Goal: Task Accomplishment & Management: Complete application form

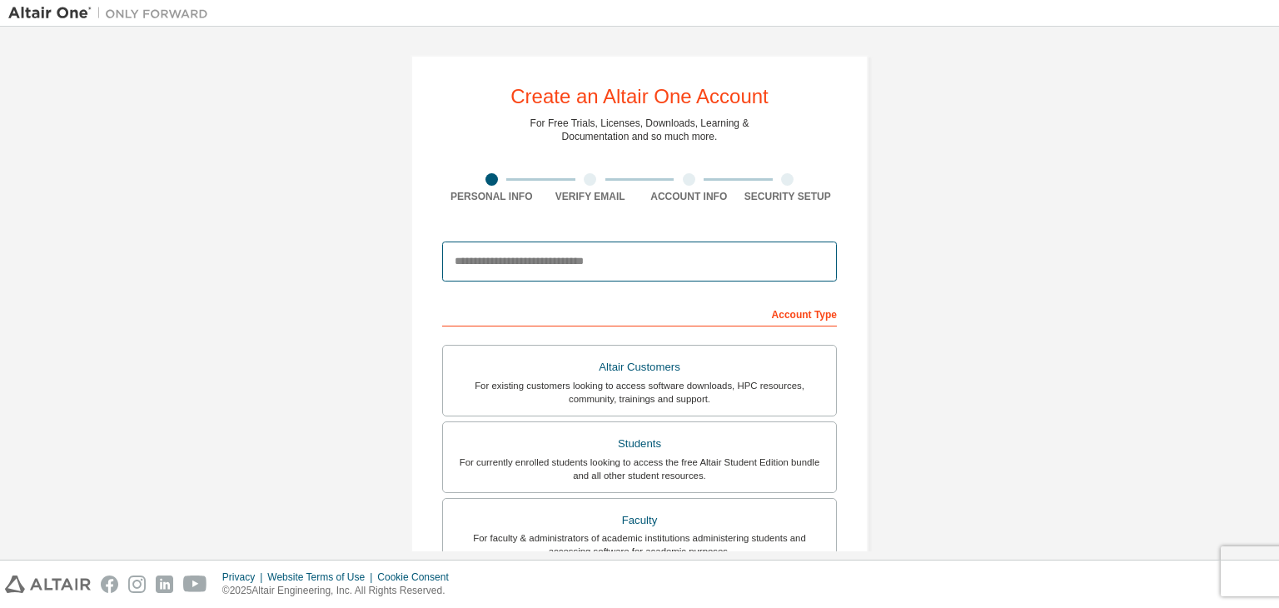
click at [470, 273] on input "email" at bounding box center [639, 261] width 395 height 40
type input "**********"
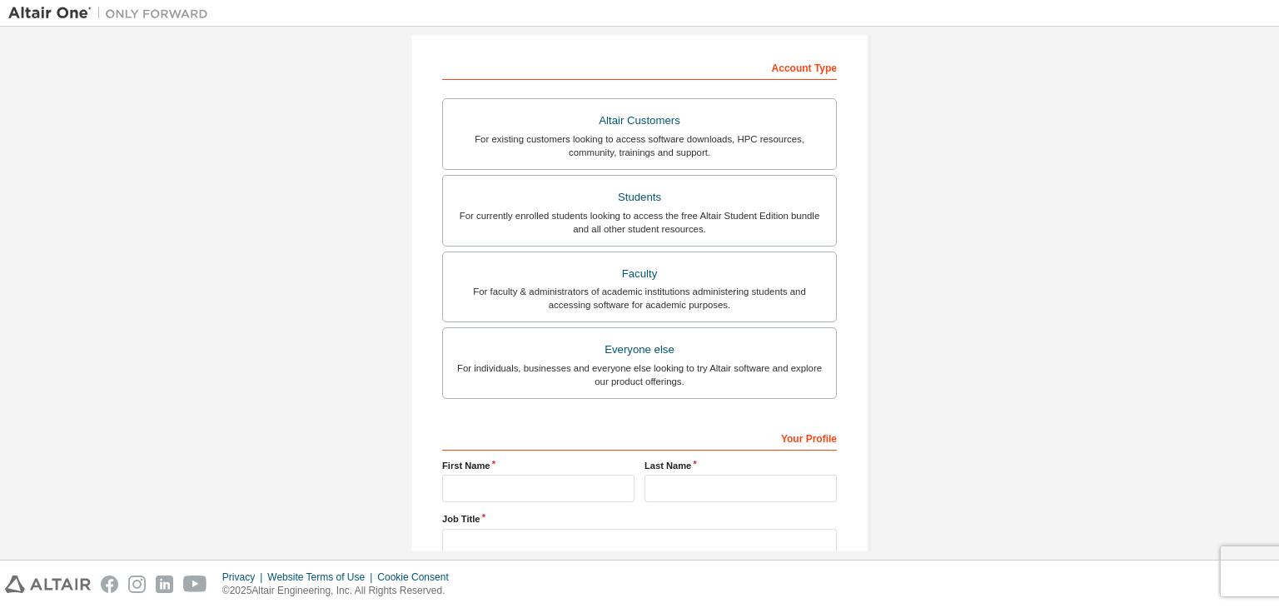
scroll to position [143, 0]
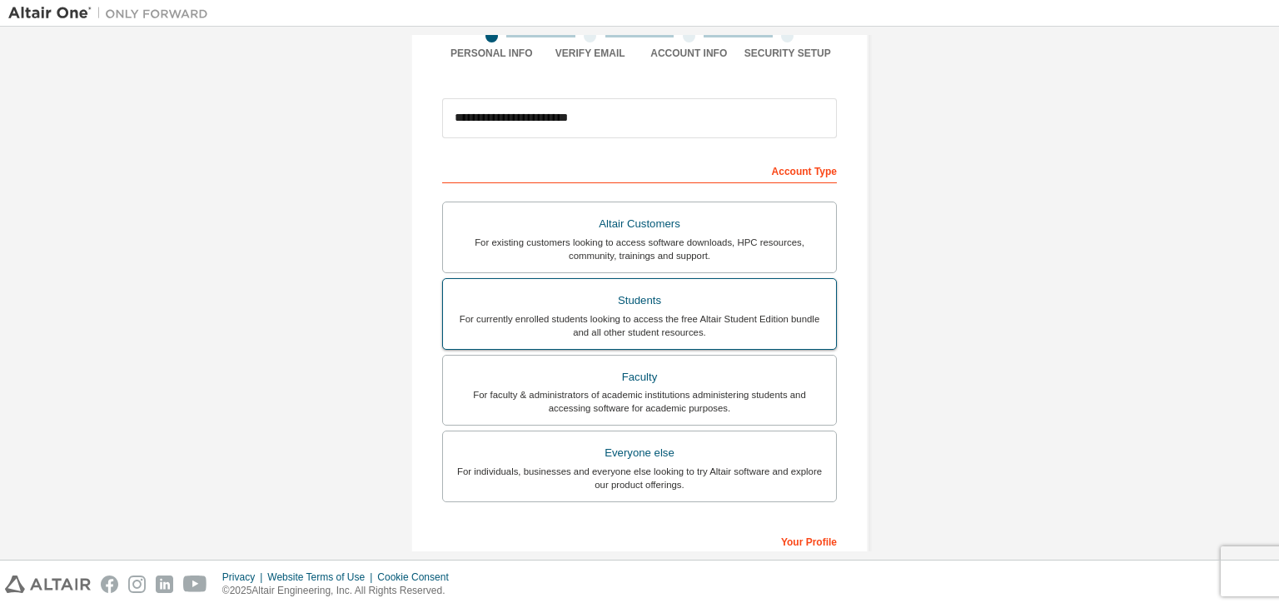
click at [604, 312] on div "For currently enrolled students looking to access the free Altair Student Editi…" at bounding box center [639, 325] width 373 height 27
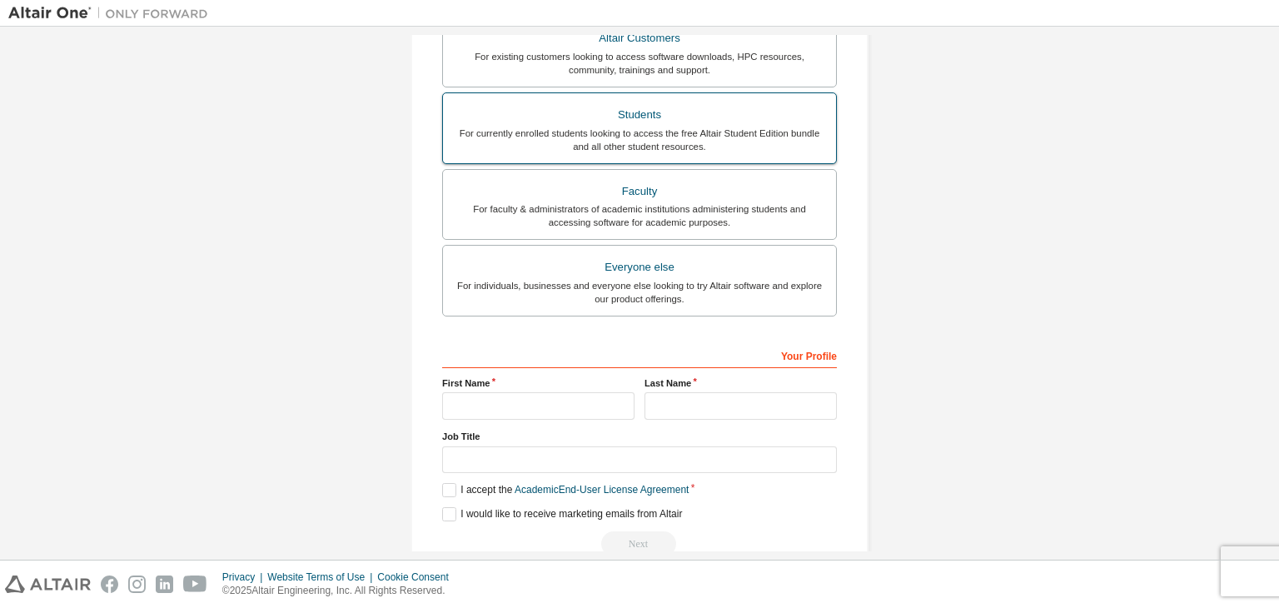
scroll to position [362, 0]
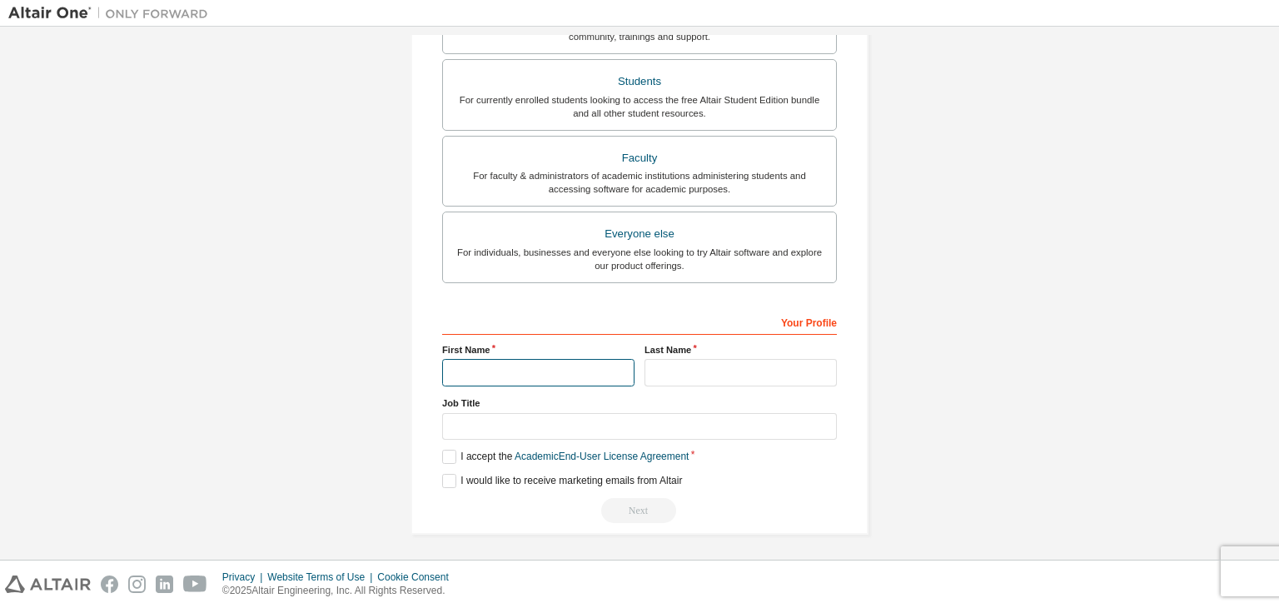
click at [530, 374] on input "text" at bounding box center [538, 372] width 192 height 27
type input "***"
click at [711, 377] on input "text" at bounding box center [740, 372] width 192 height 27
type input "*******"
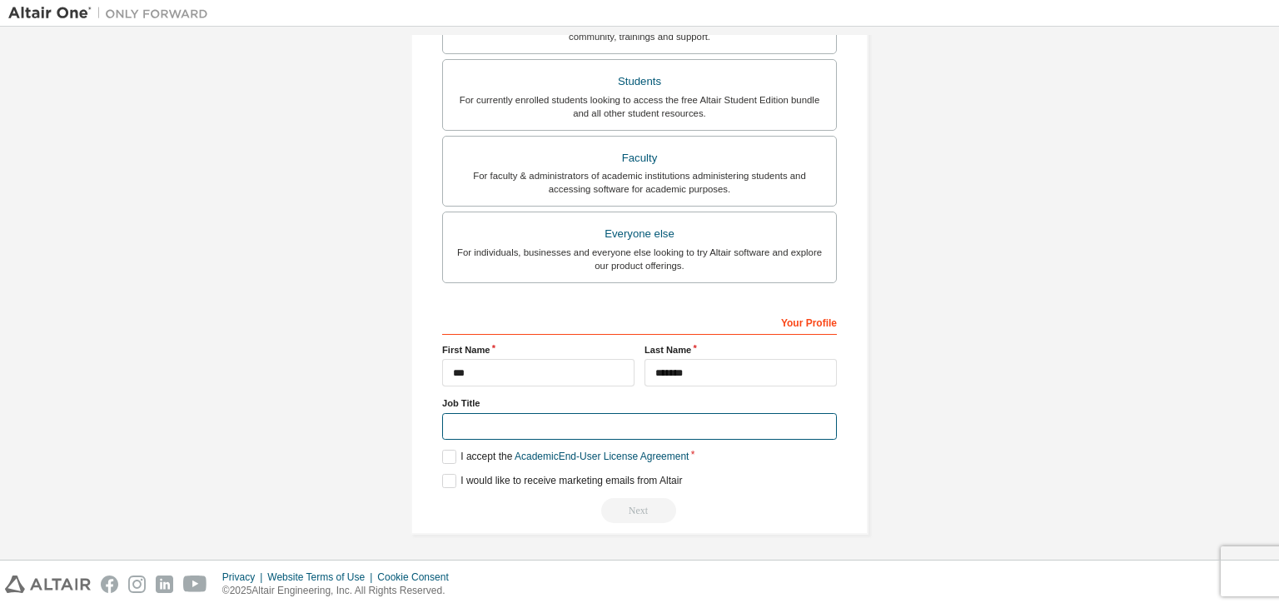
click at [556, 423] on input "text" at bounding box center [639, 426] width 395 height 27
click at [450, 454] on label "I accept the Academic End-User License Agreement" at bounding box center [565, 457] width 246 height 14
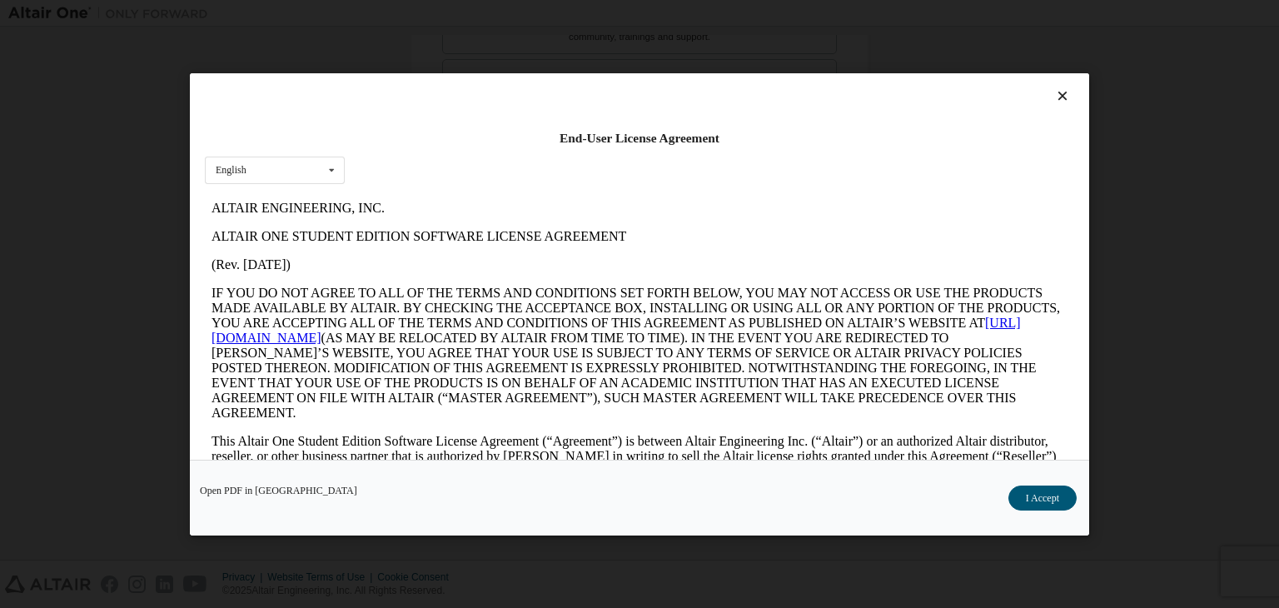
scroll to position [27, 0]
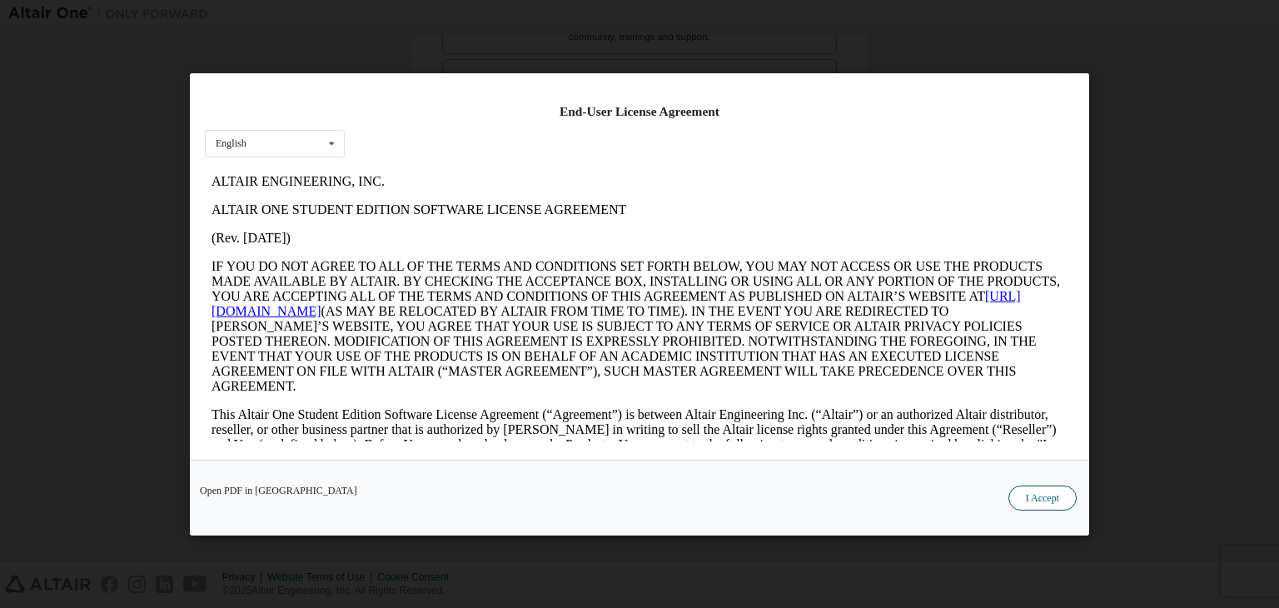
click at [1037, 502] on button "I Accept" at bounding box center [1042, 497] width 68 height 25
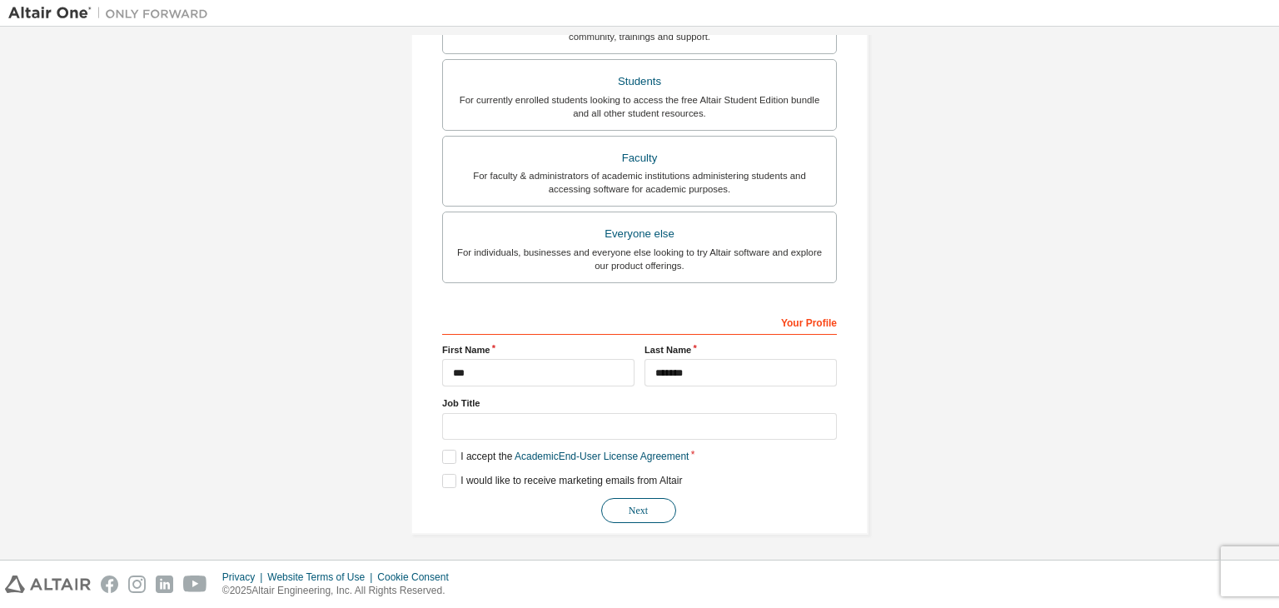
click at [629, 502] on button "Next" at bounding box center [638, 510] width 75 height 25
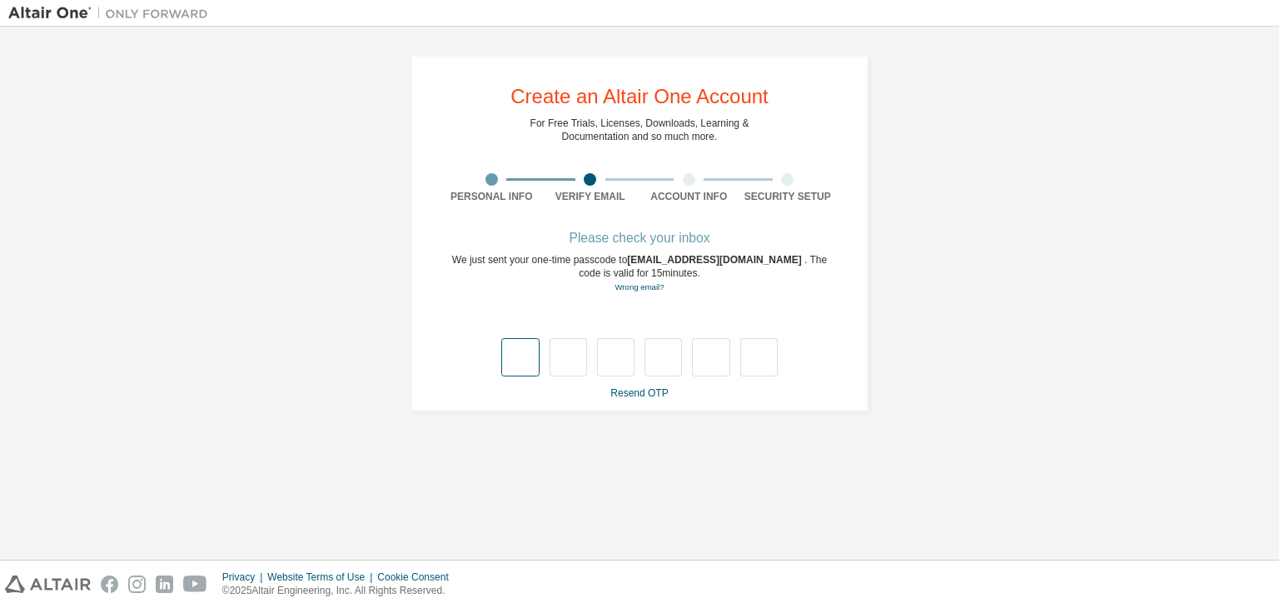
type input "*"
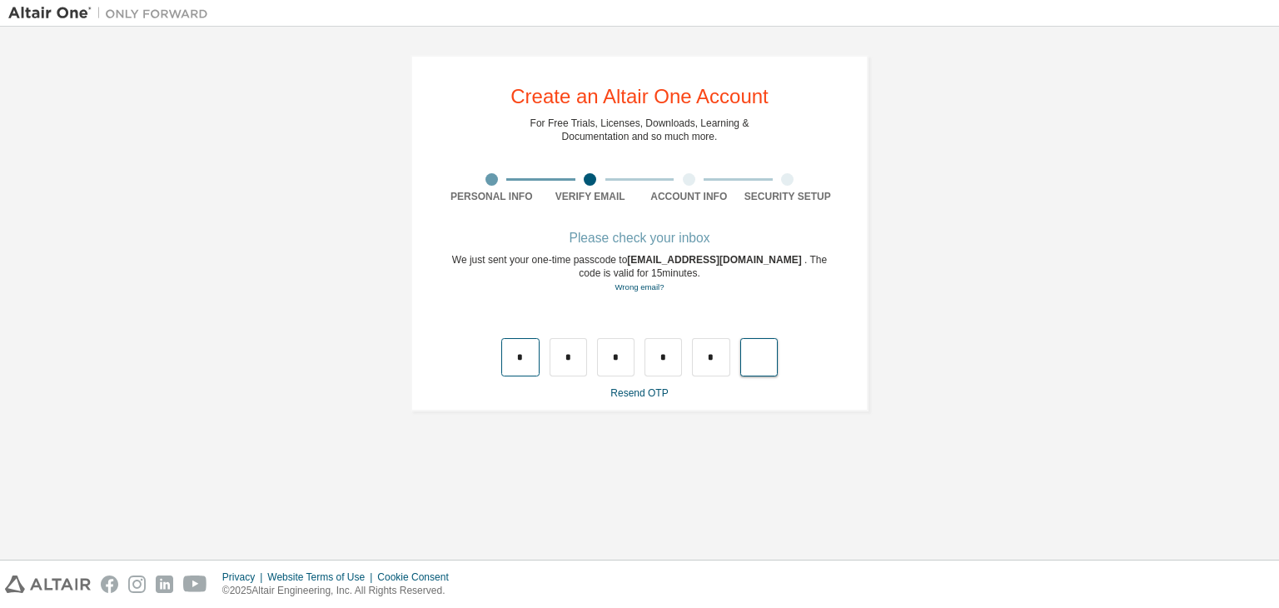
type input "*"
